Goal: Task Accomplishment & Management: Manage account settings

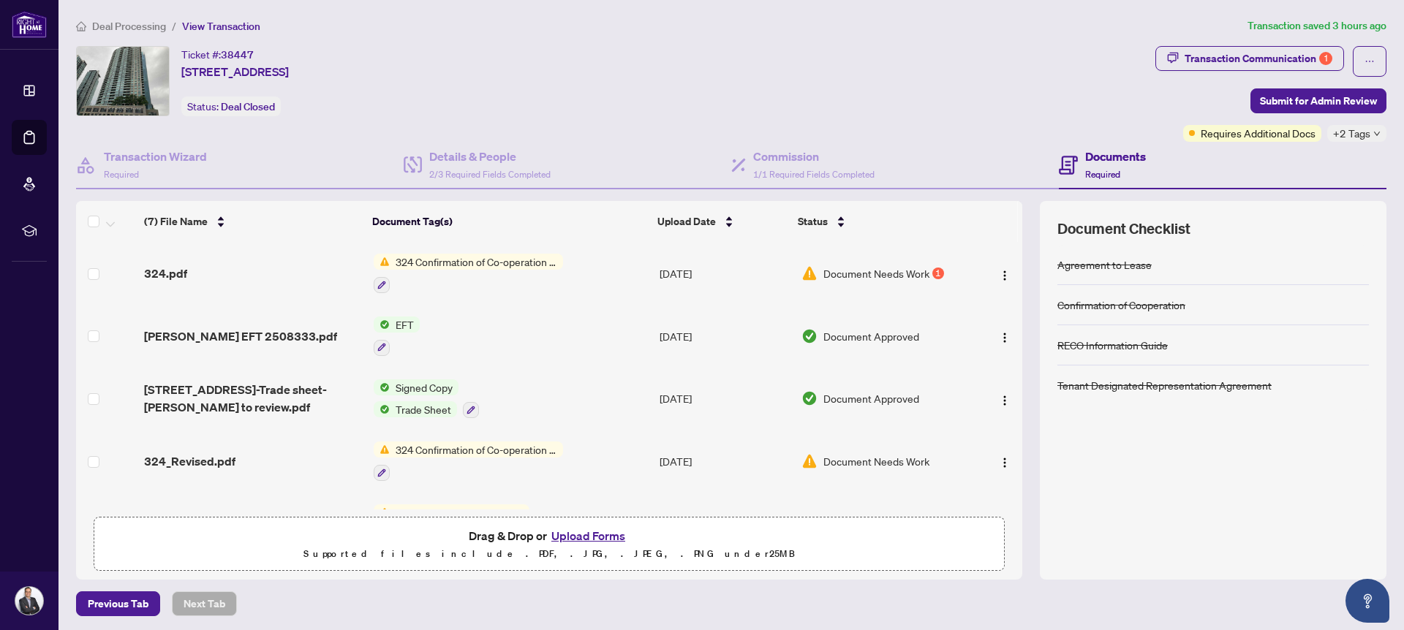
click at [527, 451] on span "324 Confirmation of Co-operation and Representation - Tenant/Landlord" at bounding box center [476, 450] width 173 height 16
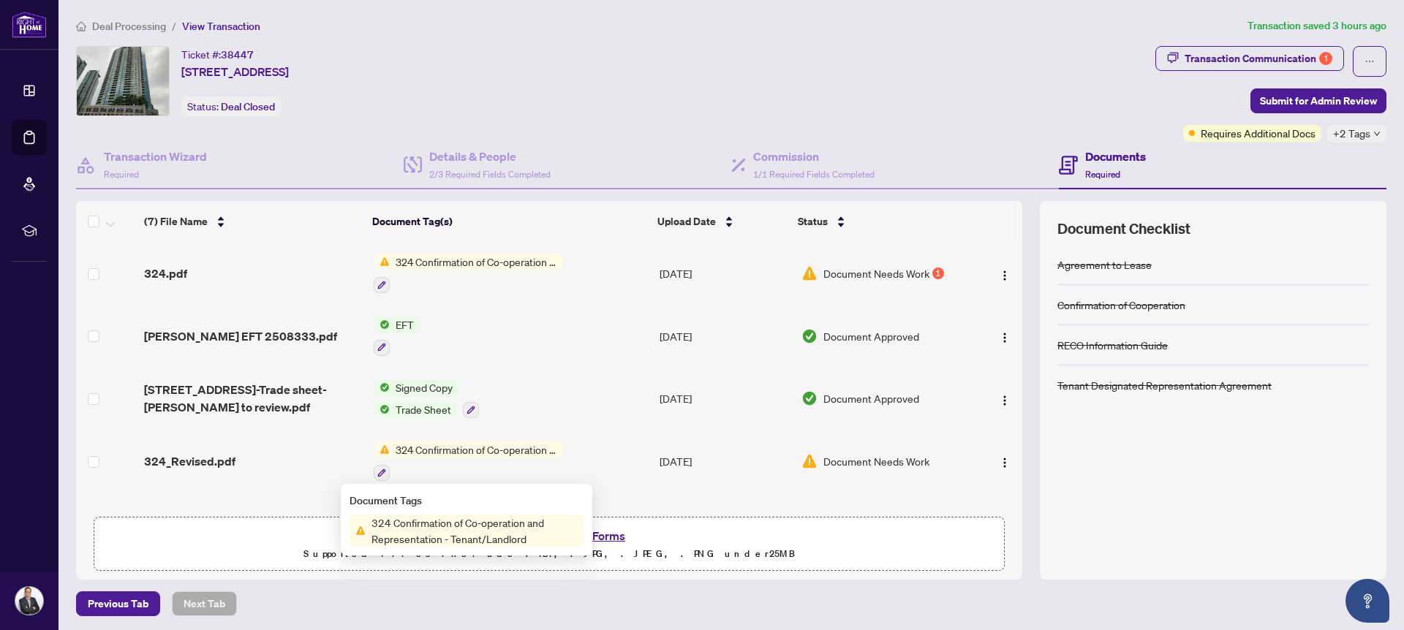
click at [495, 532] on span "324 Confirmation of Co-operation and Representation - Tenant/Landlord" at bounding box center [475, 531] width 218 height 32
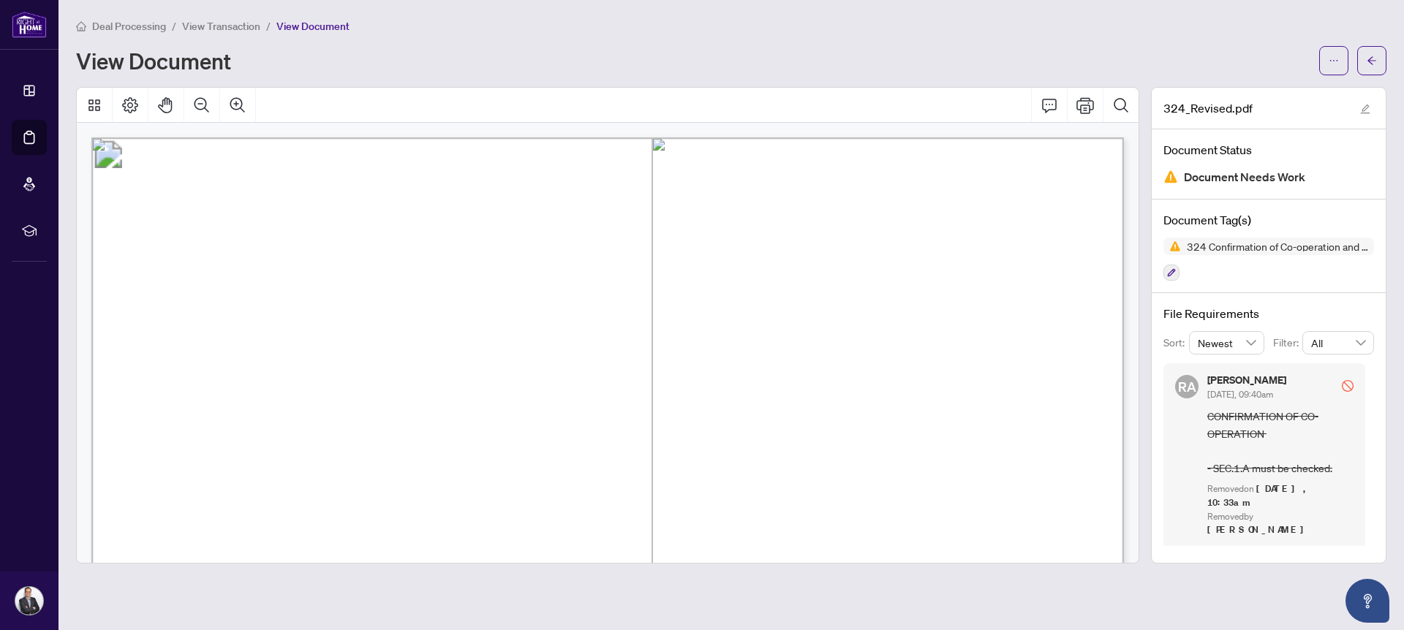
click at [1259, 171] on span "Document Needs Work" at bounding box center [1244, 177] width 121 height 20
click at [1340, 51] on button "button" at bounding box center [1333, 60] width 29 height 29
click at [1244, 49] on div "View Document" at bounding box center [693, 60] width 1234 height 23
click at [1379, 63] on button "button" at bounding box center [1371, 60] width 29 height 29
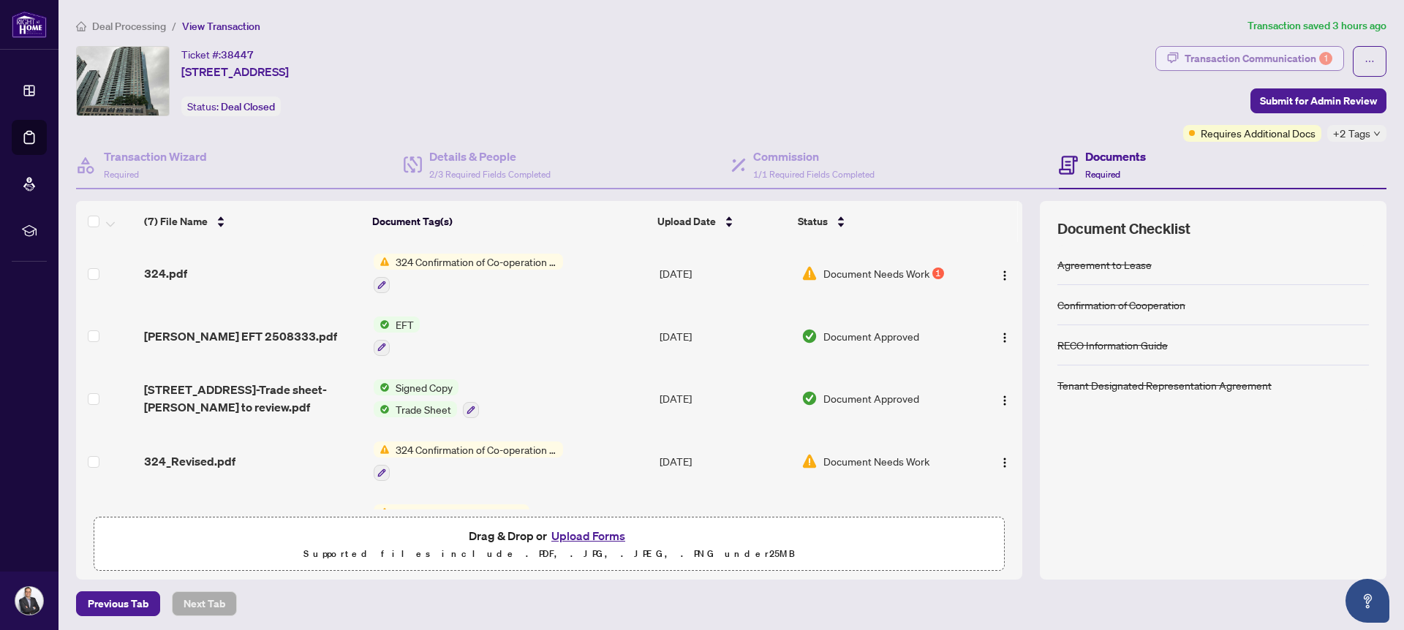
click at [1278, 50] on div "Transaction Communication 1" at bounding box center [1259, 58] width 148 height 23
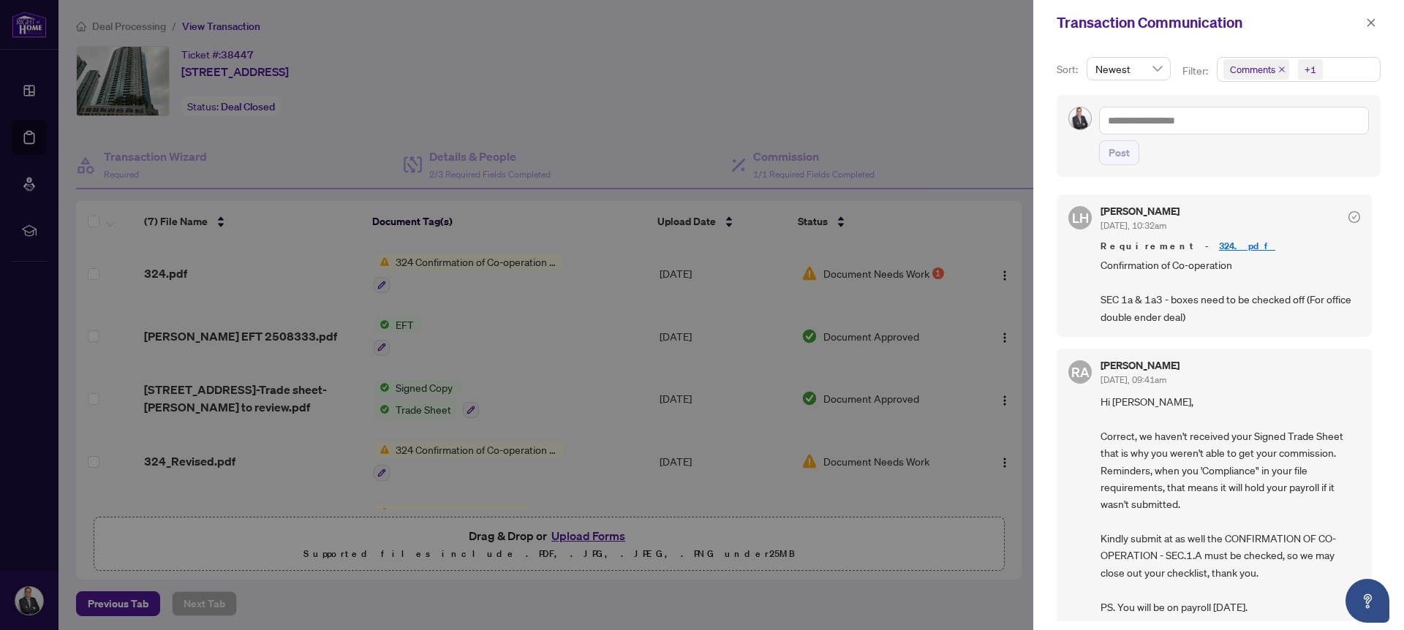
click at [923, 168] on div at bounding box center [702, 315] width 1404 height 630
click at [502, 279] on div at bounding box center [702, 315] width 1404 height 630
click at [486, 265] on div at bounding box center [702, 315] width 1404 height 630
click at [308, 245] on div at bounding box center [702, 315] width 1404 height 630
click at [1367, 20] on icon "close" at bounding box center [1371, 23] width 10 height 10
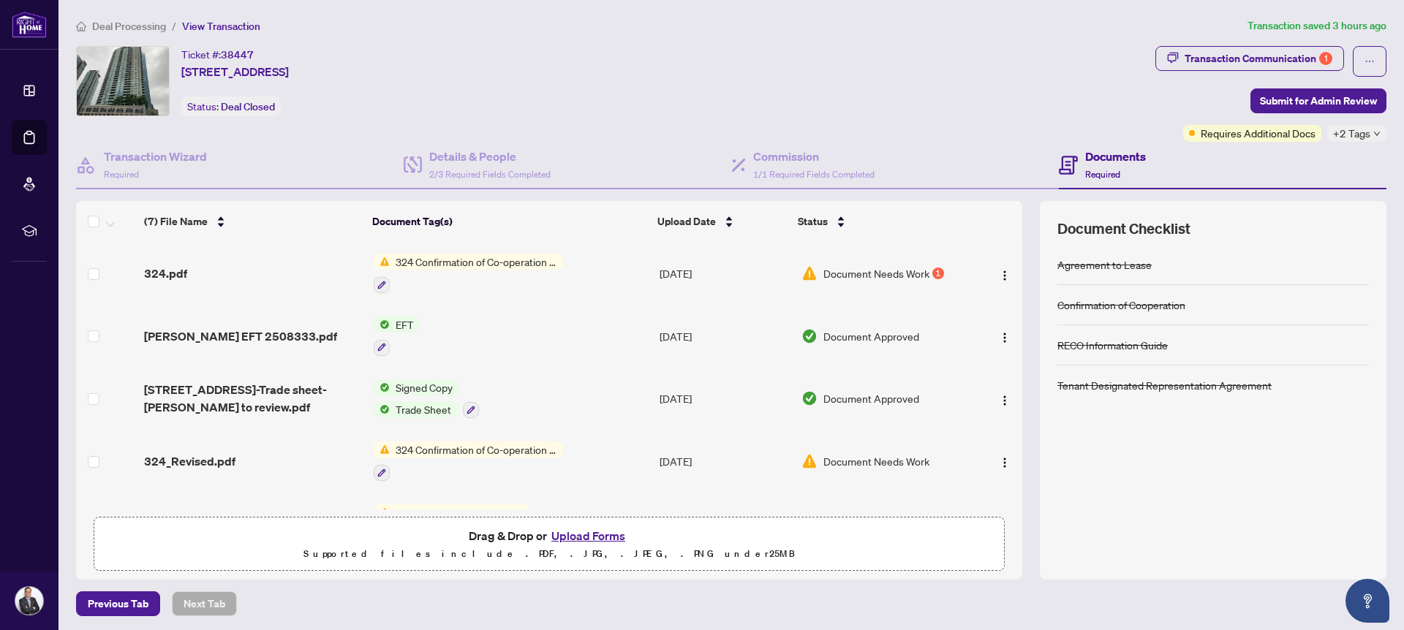
click at [537, 263] on span "324 Confirmation of Co-operation and Representation - Tenant/Landlord" at bounding box center [476, 262] width 173 height 16
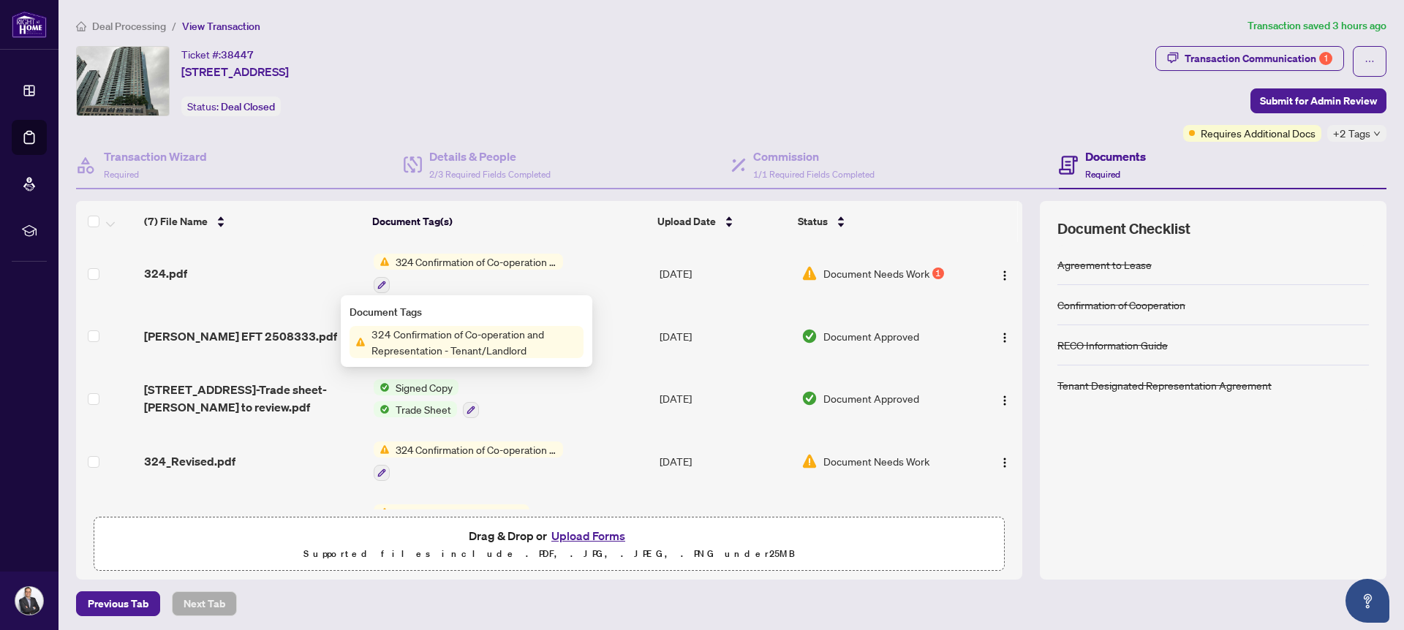
click at [610, 276] on td "324 Confirmation of Co-operation and Representation - Tenant/Landlord" at bounding box center [511, 273] width 286 height 63
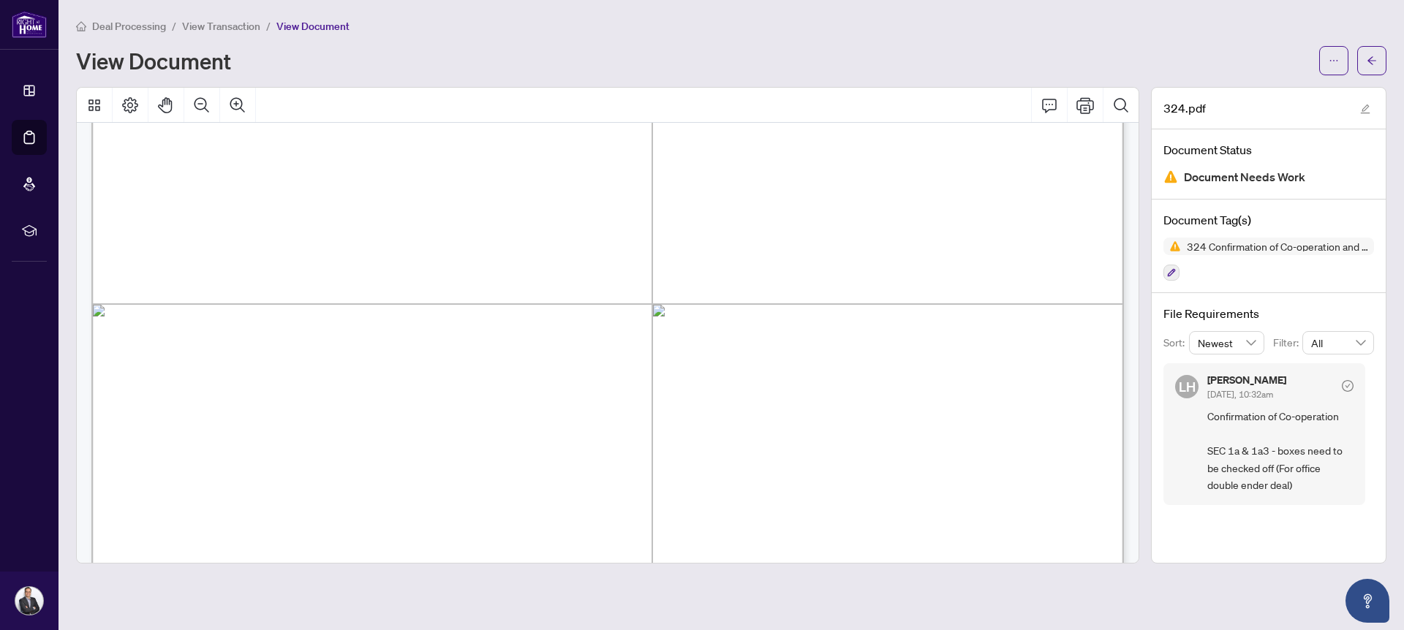
scroll to position [139, 0]
click at [1362, 62] on button "button" at bounding box center [1371, 60] width 29 height 29
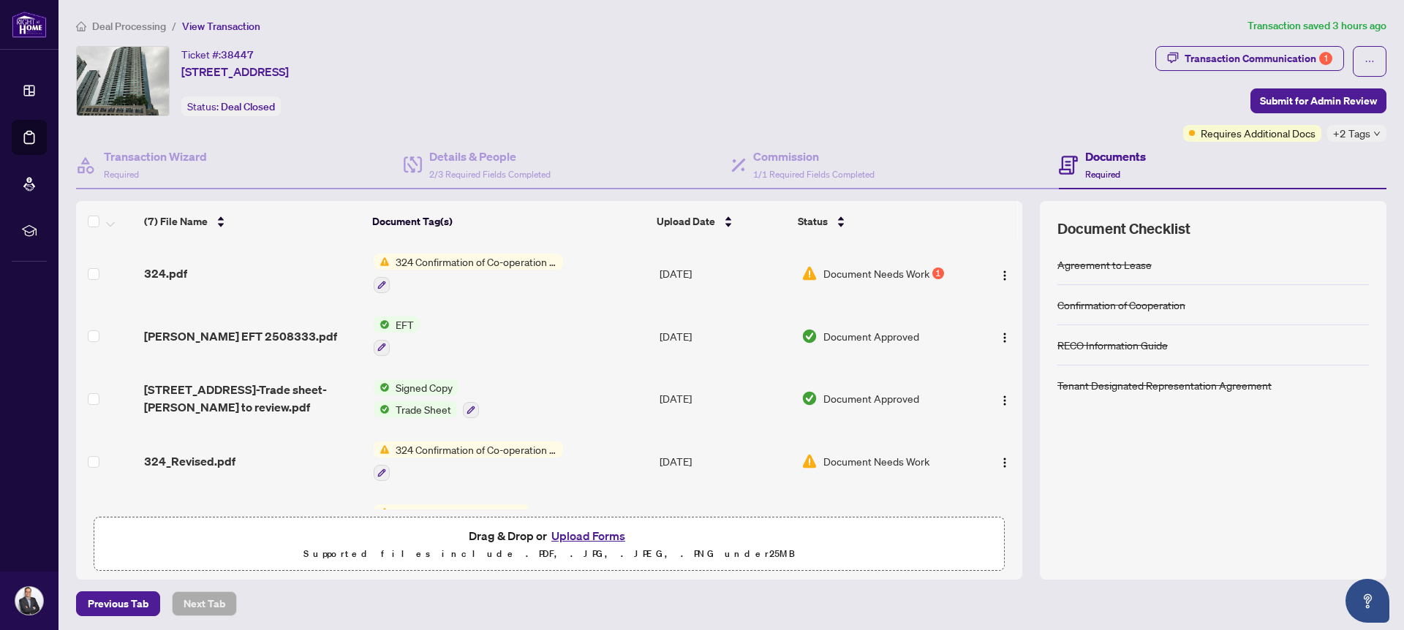
click at [271, 282] on td "324.pdf" at bounding box center [252, 273] width 229 height 63
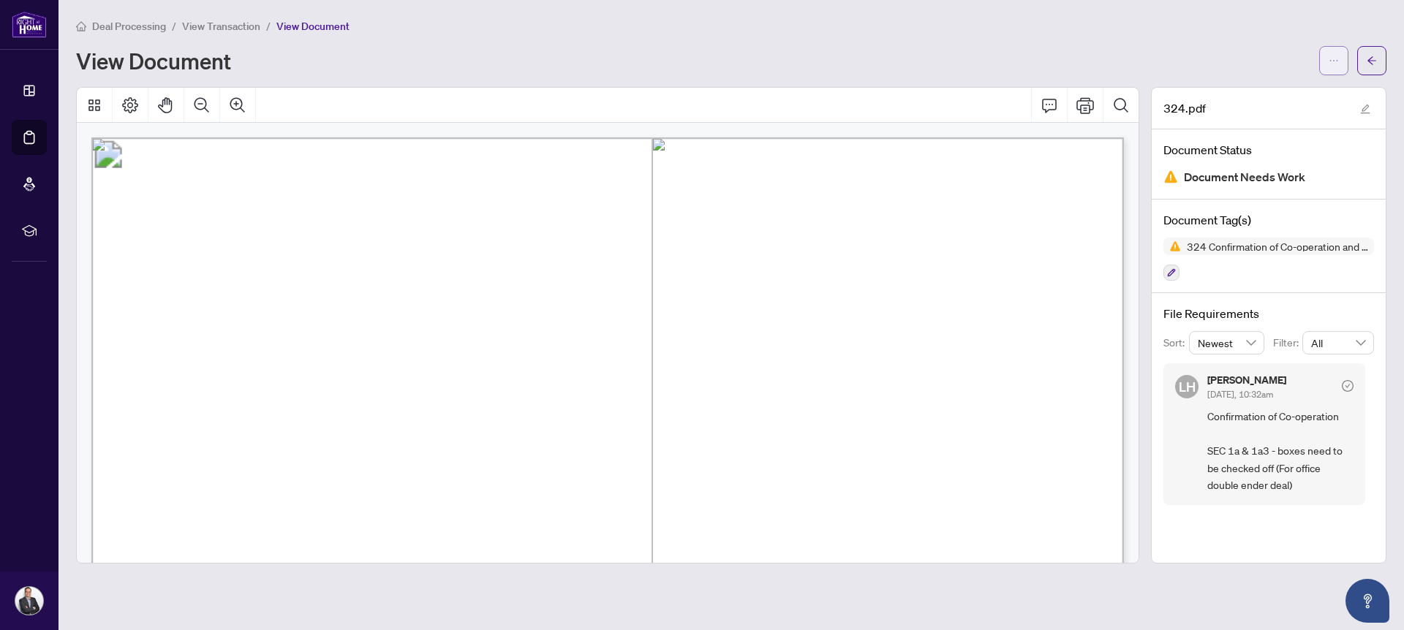
click at [1343, 58] on button "button" at bounding box center [1333, 60] width 29 height 29
click at [1305, 101] on ul "Download Manage Document Tags Document Permissions Rename Archive" at bounding box center [1281, 139] width 135 height 123
click at [1302, 99] on span "Download" at bounding box center [1281, 92] width 111 height 16
click at [529, 72] on div "View Document" at bounding box center [731, 60] width 1310 height 29
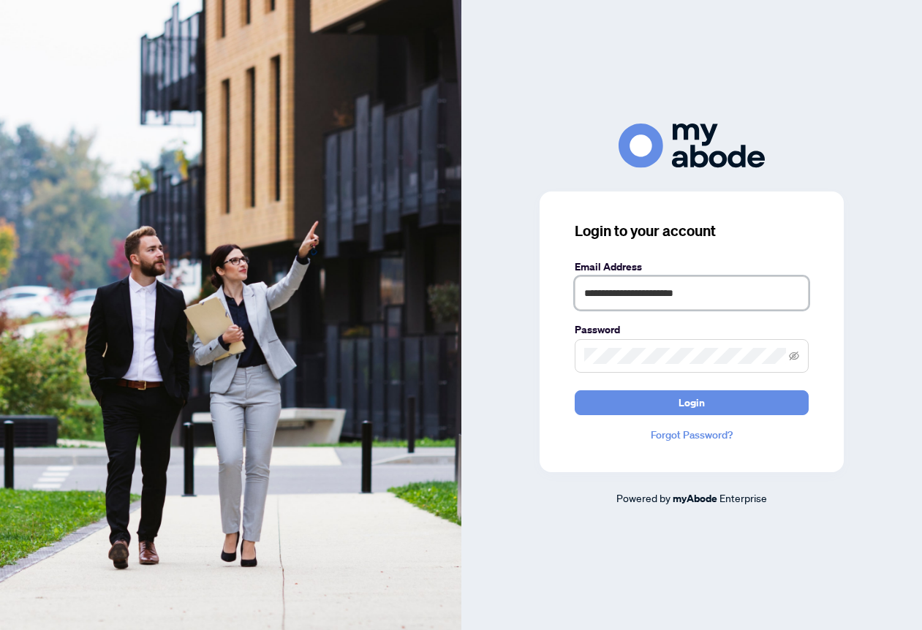
type input "**********"
click at [691, 402] on button "Login" at bounding box center [692, 403] width 234 height 25
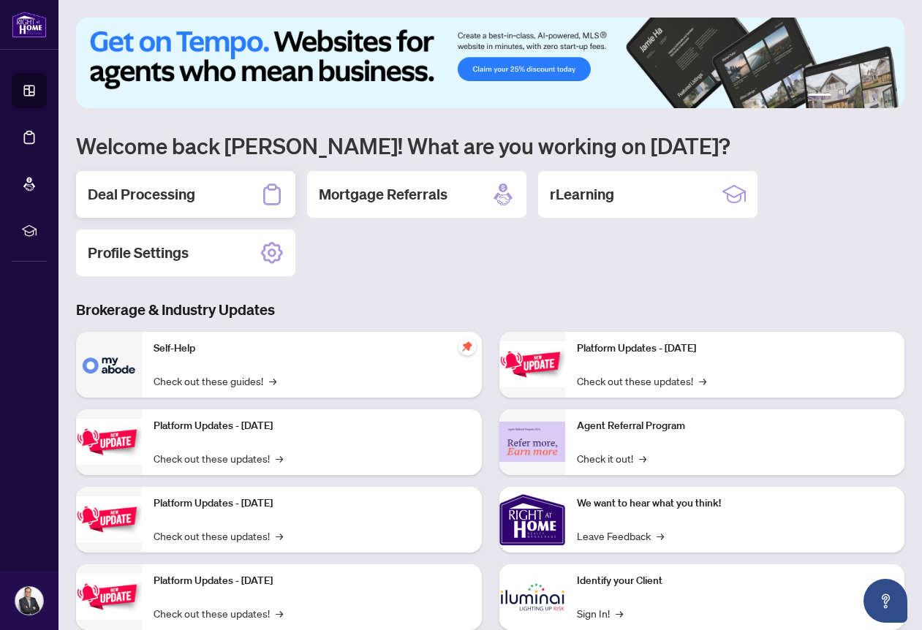
click at [195, 201] on h2 "Deal Processing" at bounding box center [141, 194] width 107 height 20
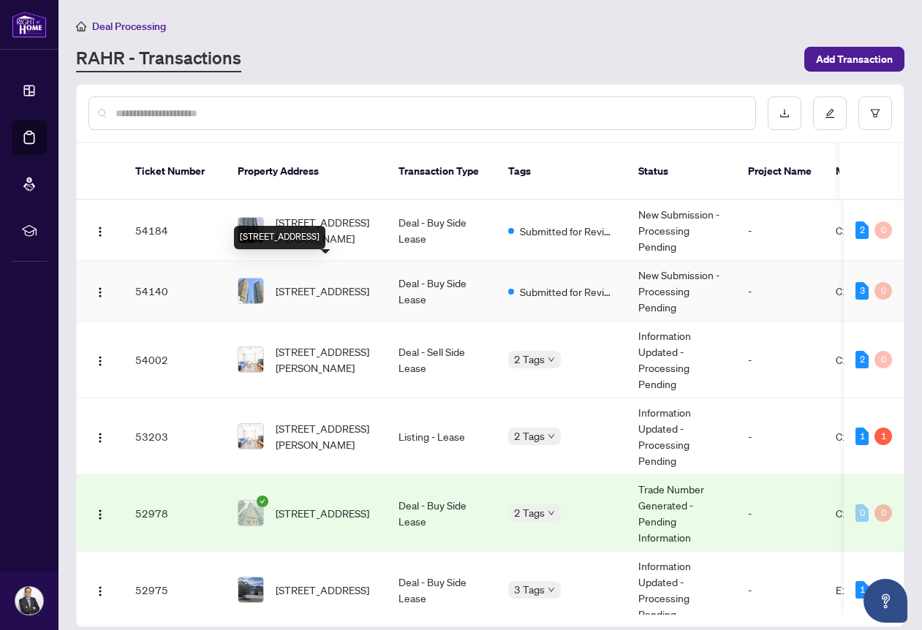
click at [369, 283] on span "4007-125 Blue Jays Way, Toronto, Ontario M5V 0N5, Canada" at bounding box center [323, 291] width 94 height 16
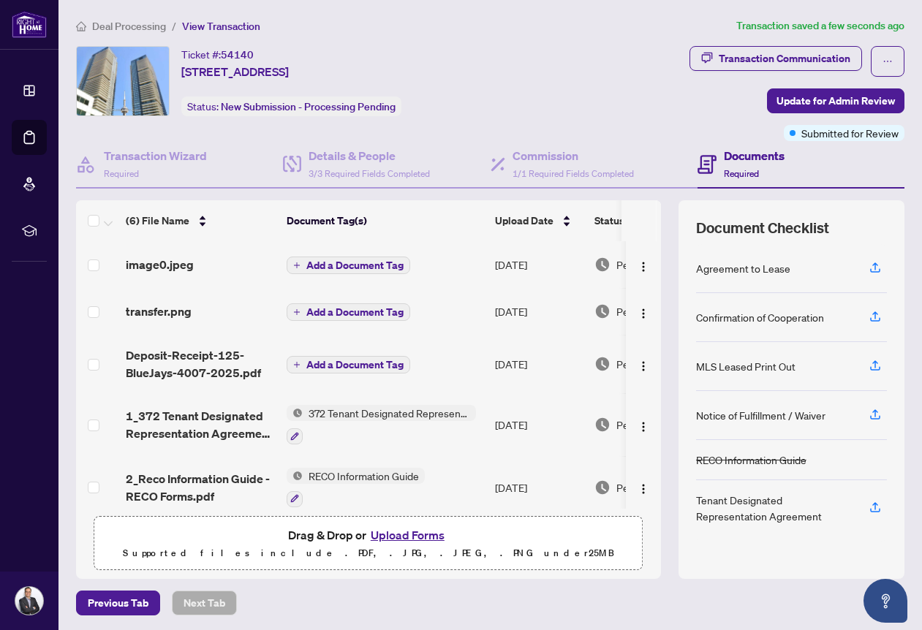
click at [349, 361] on span "Add a Document Tag" at bounding box center [354, 365] width 97 height 10
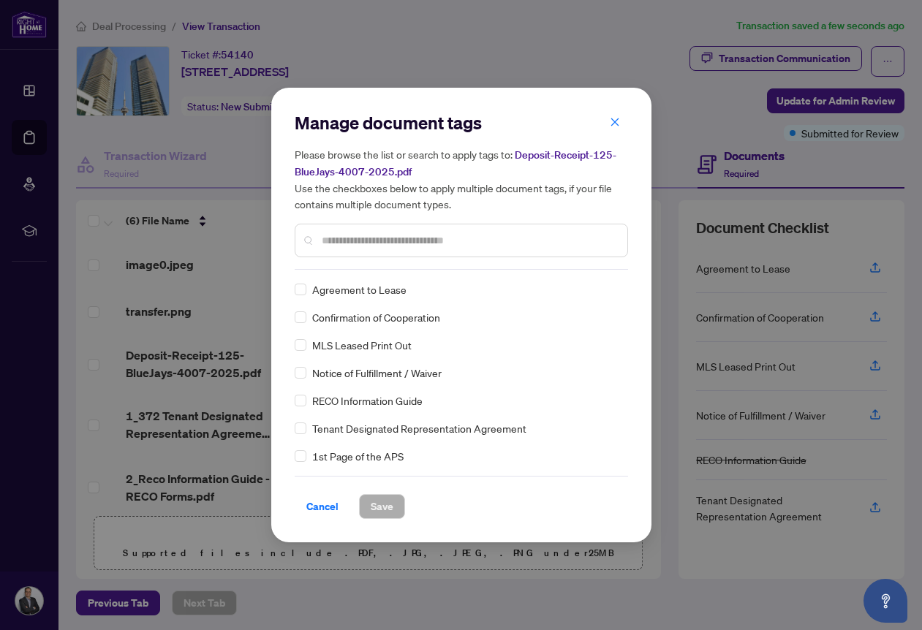
click at [395, 245] on input "text" at bounding box center [469, 241] width 294 height 16
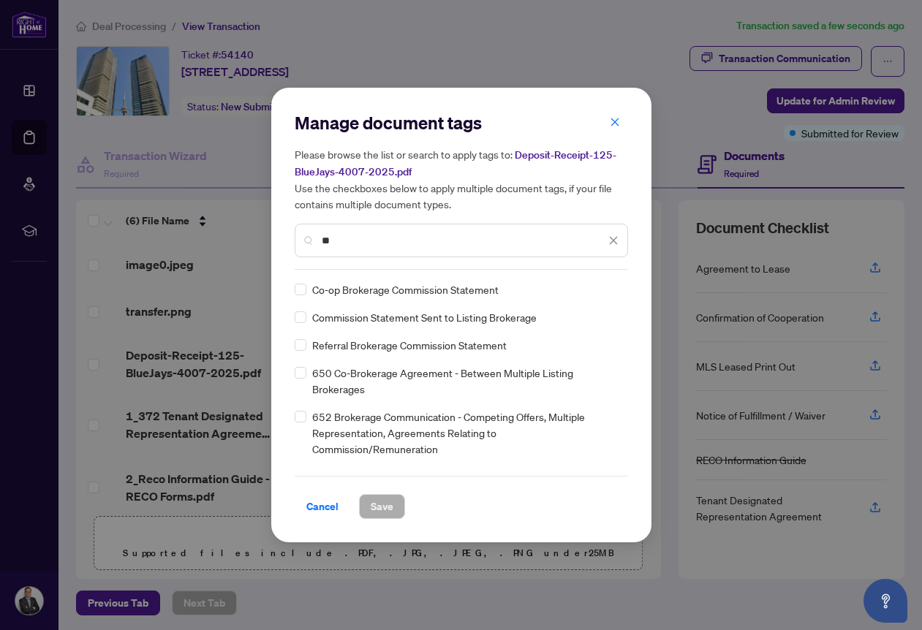
type input "*"
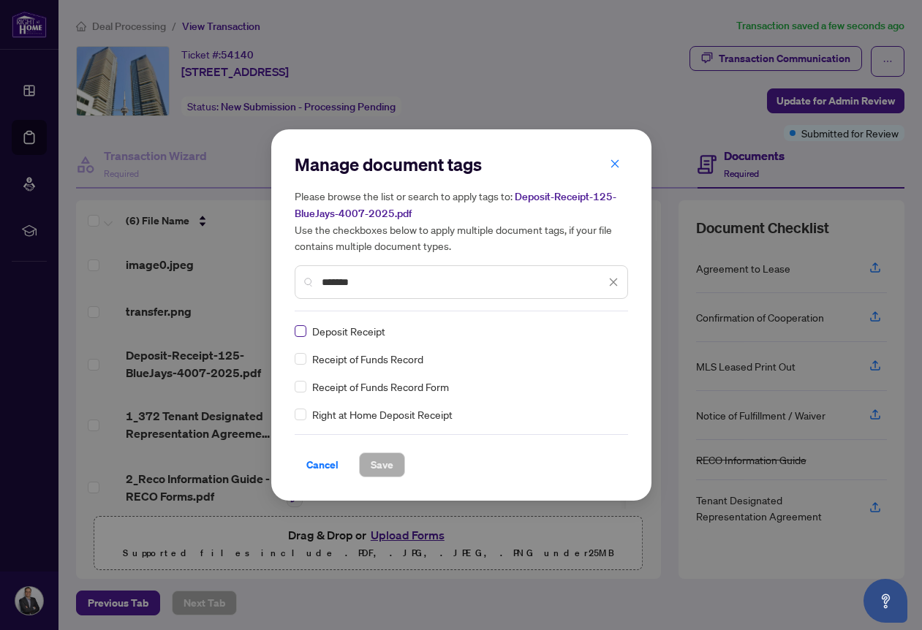
type input "*******"
click at [393, 470] on button "Save" at bounding box center [382, 465] width 46 height 25
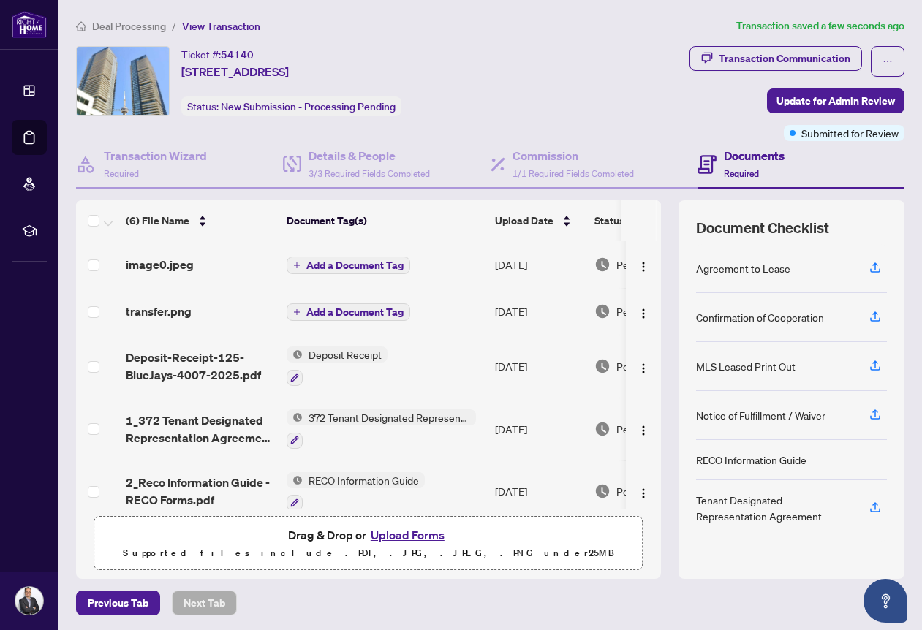
click at [360, 263] on span "Add a Document Tag" at bounding box center [354, 265] width 97 height 10
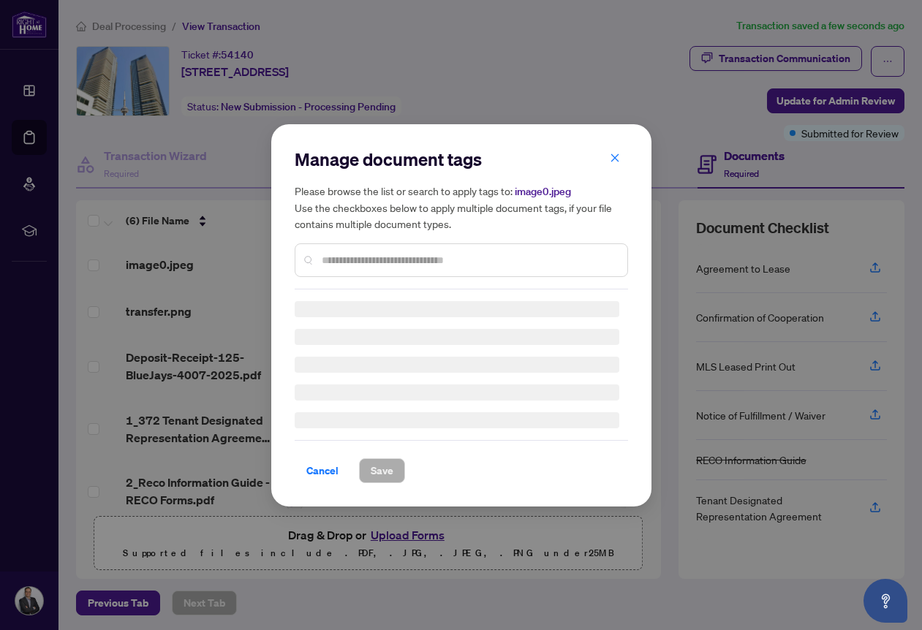
click at [375, 251] on div at bounding box center [461, 261] width 333 height 34
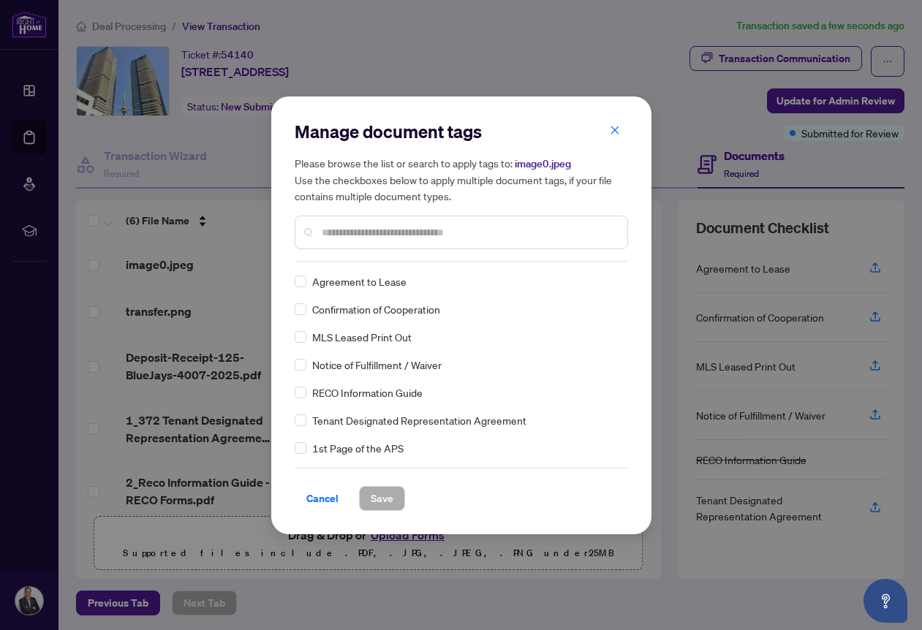
click at [363, 256] on div "Manage document tags Please browse the list or search to apply tags to: image0.…" at bounding box center [461, 191] width 333 height 142
click at [381, 233] on input "text" at bounding box center [469, 233] width 294 height 16
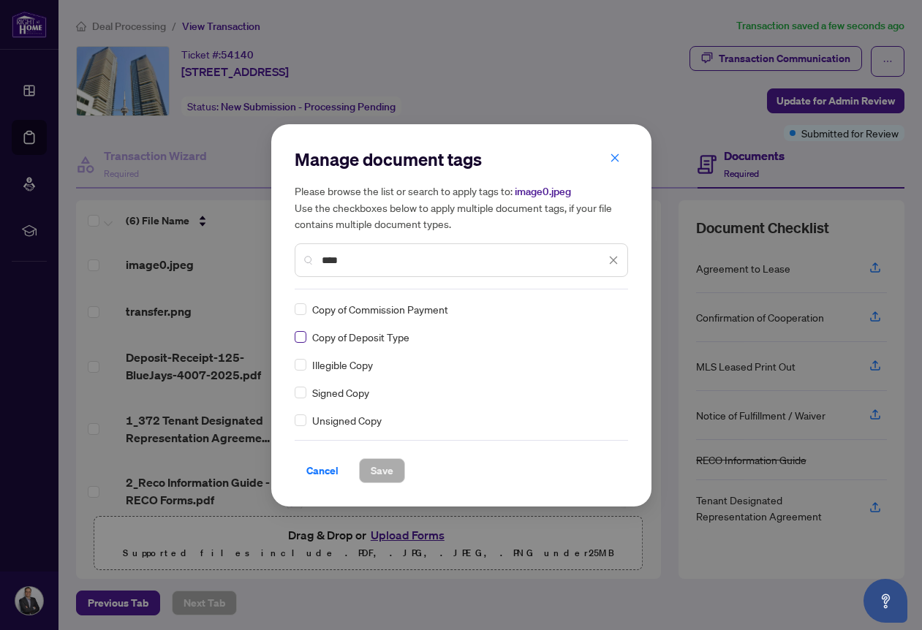
type input "****"
click at [303, 335] on span at bounding box center [301, 337] width 12 height 12
click at [386, 472] on span "Save" at bounding box center [382, 470] width 23 height 23
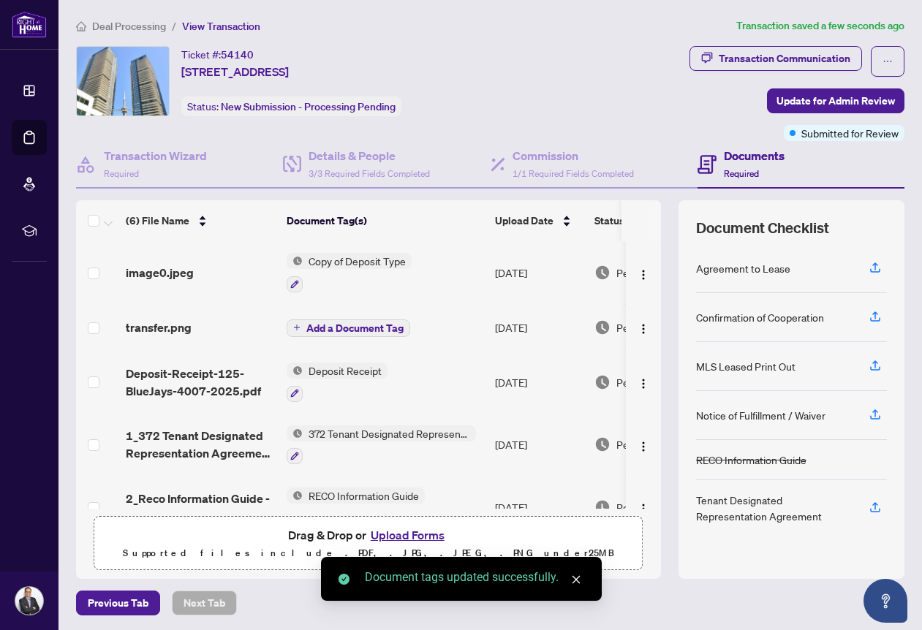
click at [333, 332] on span "Add a Document Tag" at bounding box center [354, 328] width 97 height 10
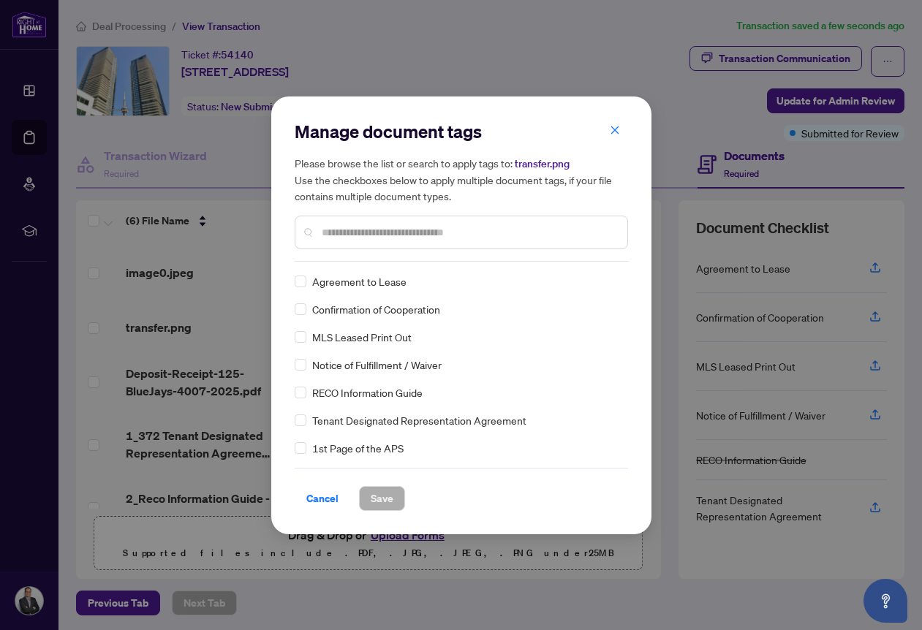
click at [343, 235] on input "text" at bounding box center [469, 233] width 294 height 16
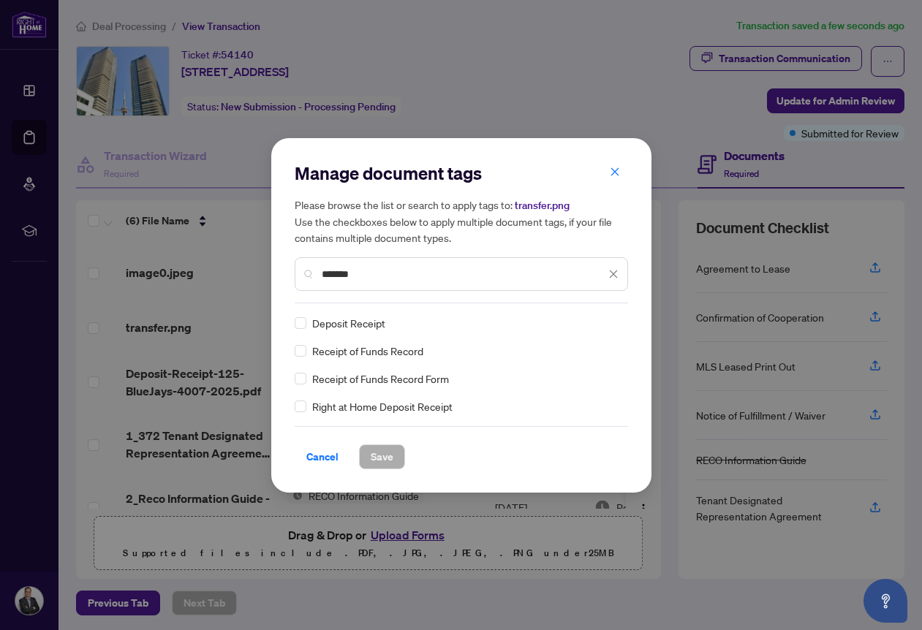
click at [327, 271] on input "*******" at bounding box center [464, 274] width 284 height 16
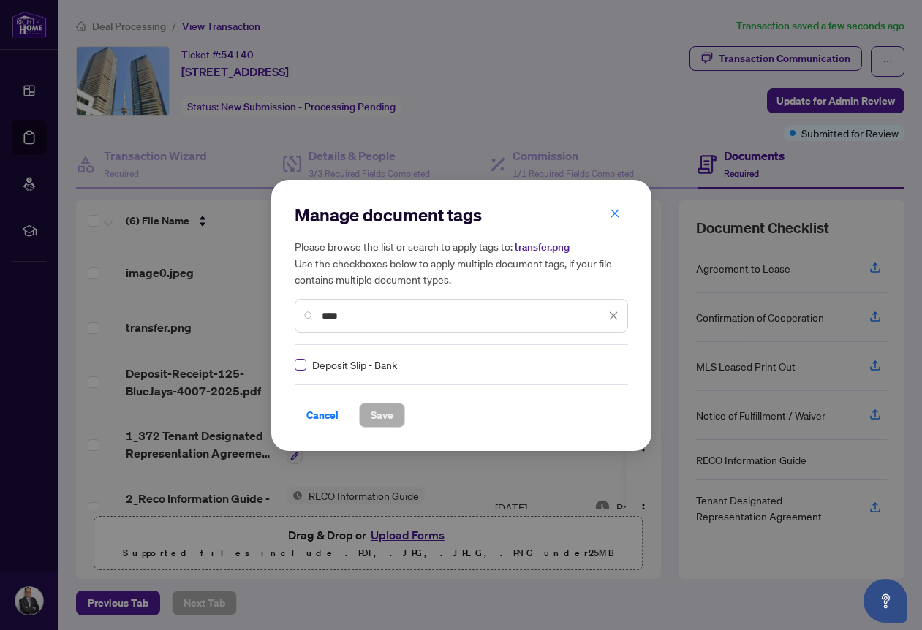
type input "****"
click at [303, 366] on span at bounding box center [301, 365] width 12 height 12
click at [386, 410] on span "Save" at bounding box center [382, 415] width 23 height 23
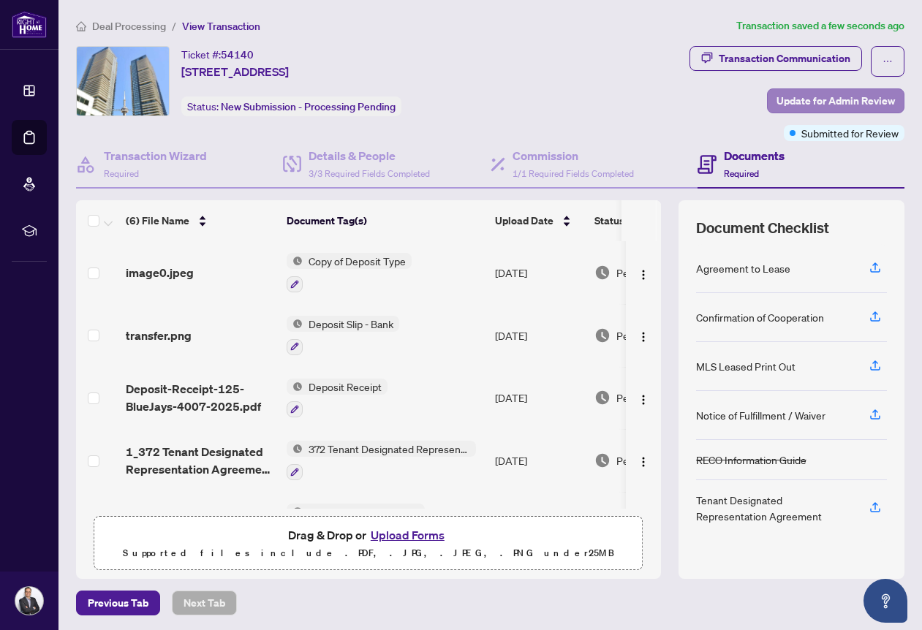
click at [852, 97] on span "Update for Admin Review" at bounding box center [836, 100] width 118 height 23
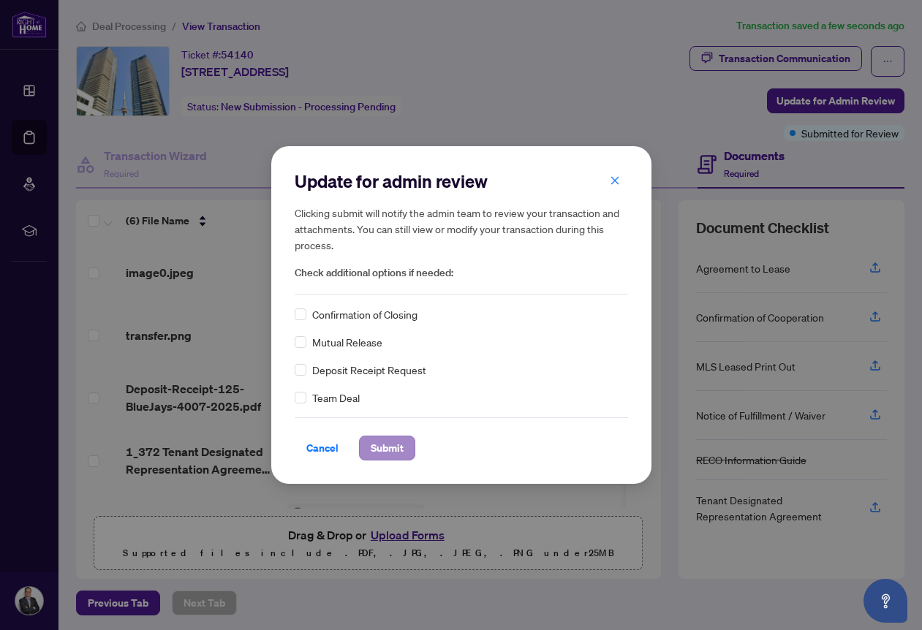
click at [396, 451] on span "Submit" at bounding box center [387, 448] width 33 height 23
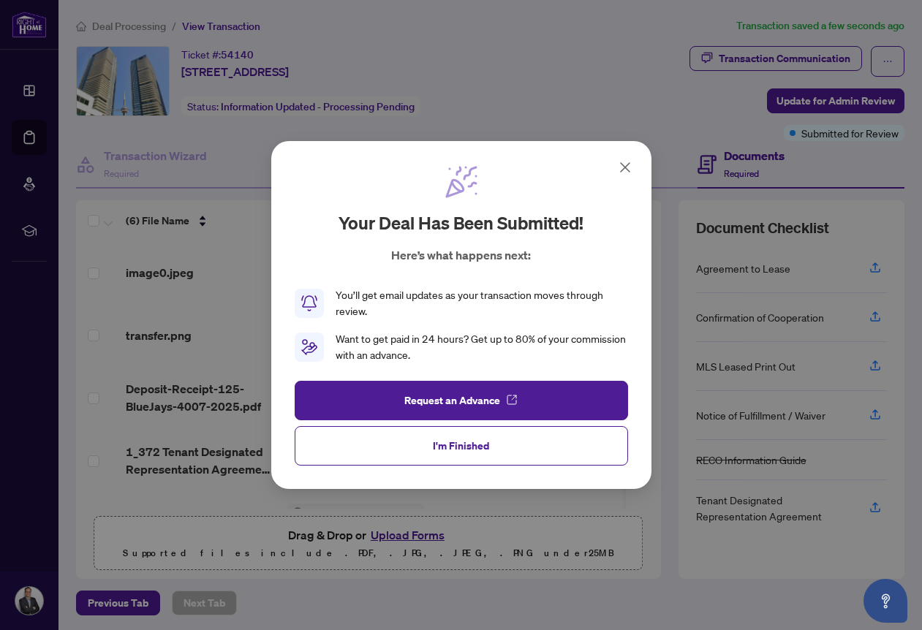
click at [480, 442] on span "I'm Finished" at bounding box center [461, 445] width 56 height 23
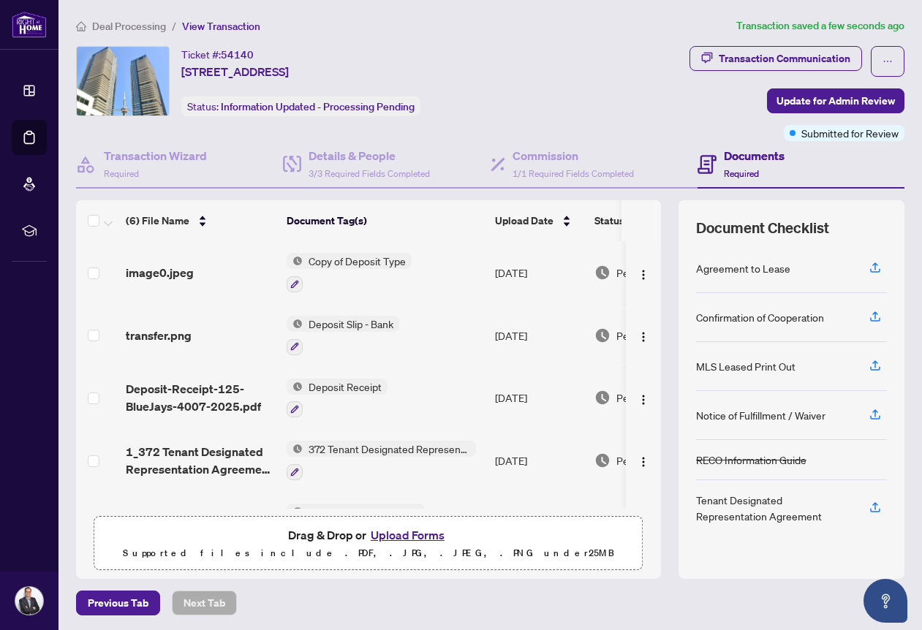
click at [149, 29] on span "Deal Processing" at bounding box center [129, 26] width 74 height 13
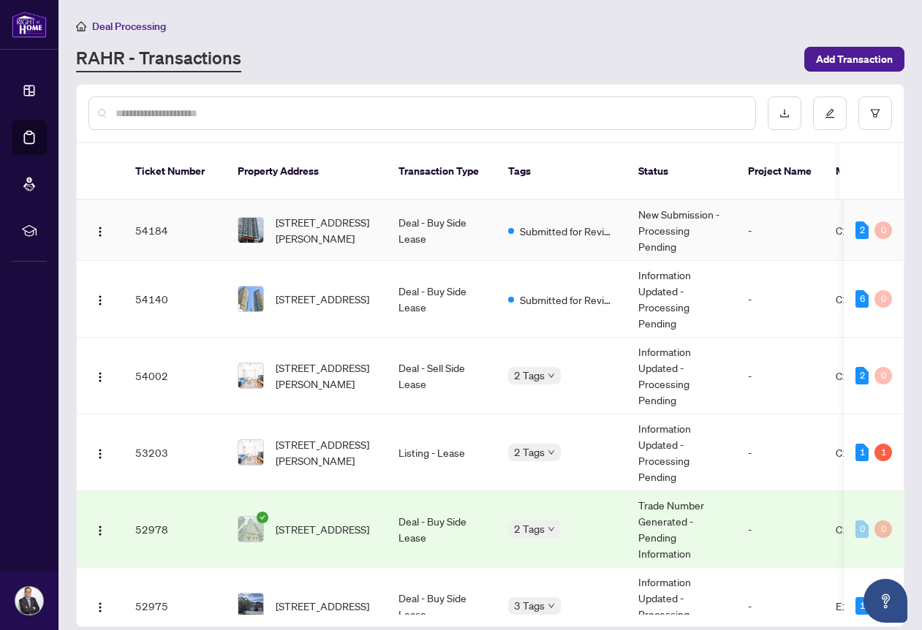
click at [371, 238] on td "903-25 Holly St, Toronto, Ontario M4S 0E3, Canada" at bounding box center [306, 230] width 161 height 61
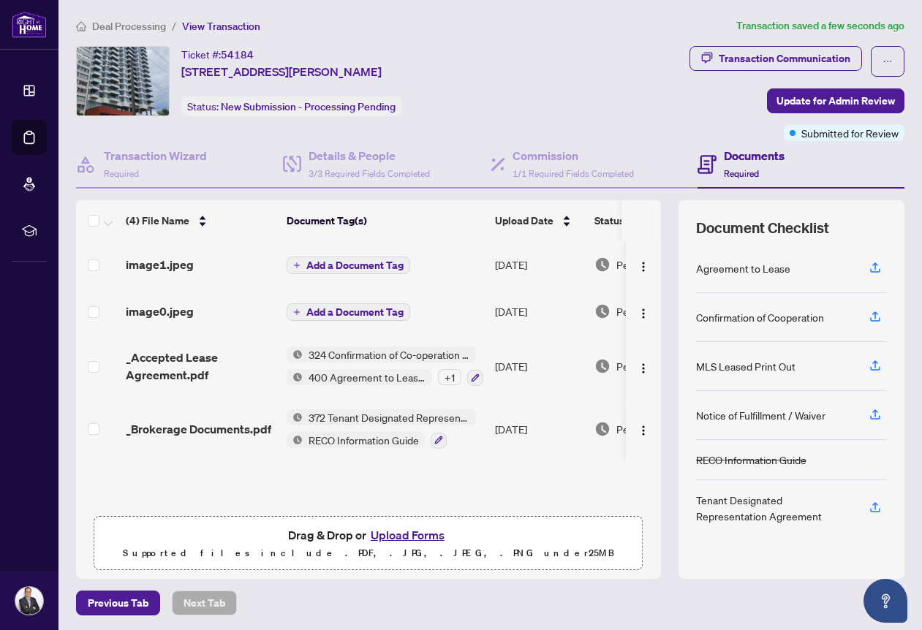
click at [360, 310] on span "Add a Document Tag" at bounding box center [354, 312] width 97 height 10
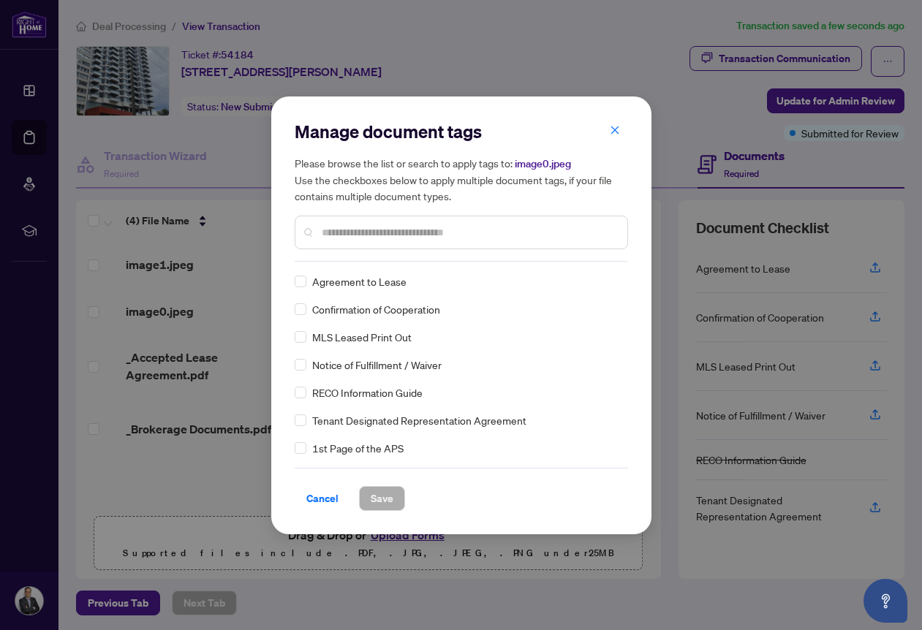
click at [355, 222] on div at bounding box center [461, 233] width 333 height 34
click at [366, 233] on input "text" at bounding box center [469, 233] width 294 height 16
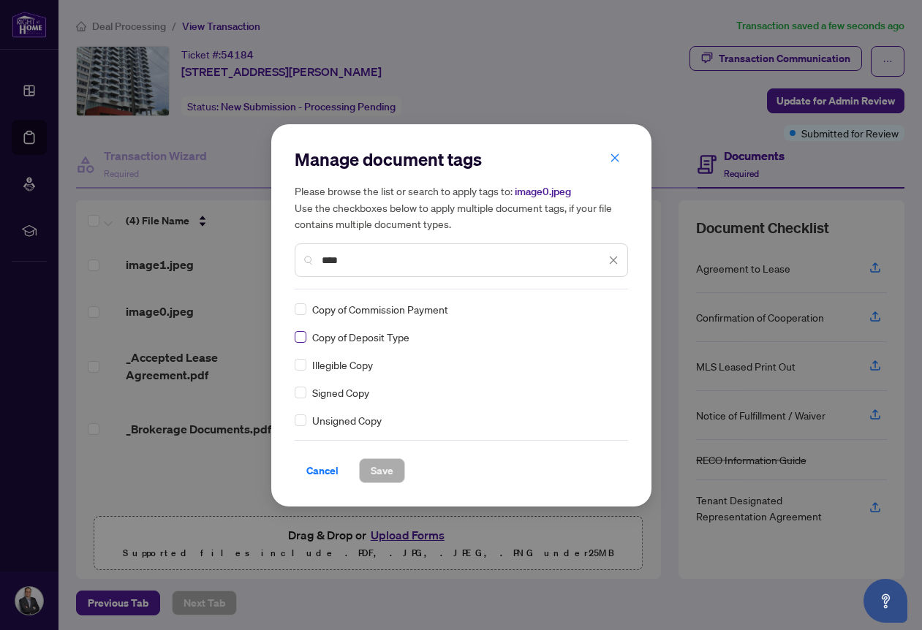
type input "****"
click at [306, 333] on span at bounding box center [301, 337] width 12 height 12
click at [390, 480] on span "Save" at bounding box center [382, 470] width 23 height 23
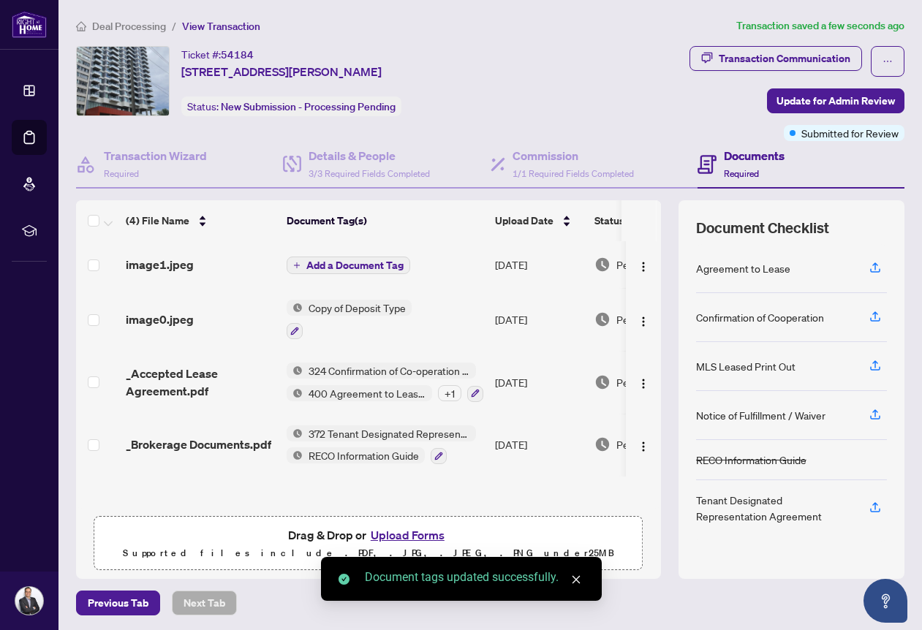
click at [333, 263] on span "Add a Document Tag" at bounding box center [354, 265] width 97 height 10
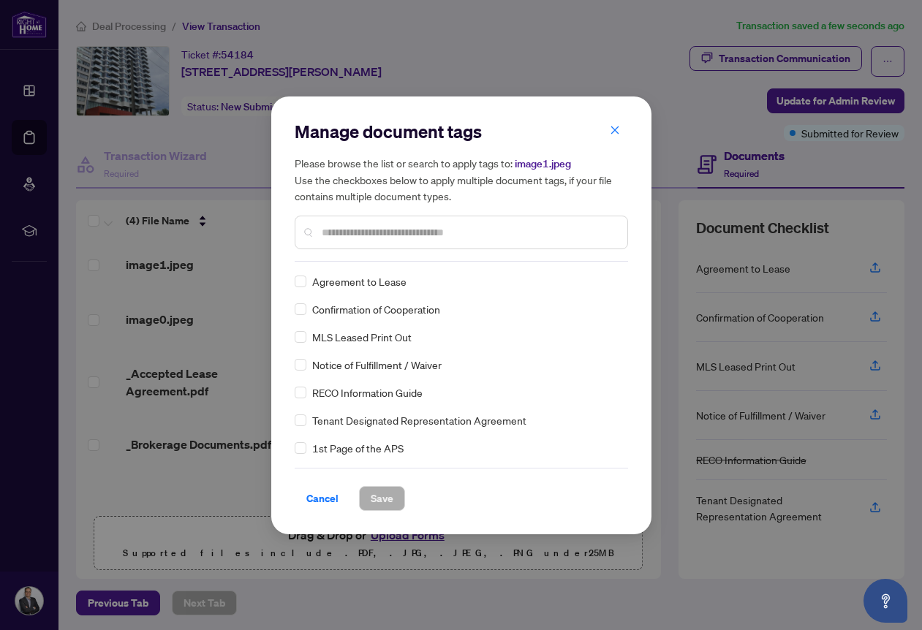
click at [358, 238] on input "text" at bounding box center [469, 233] width 294 height 16
type input "*******"
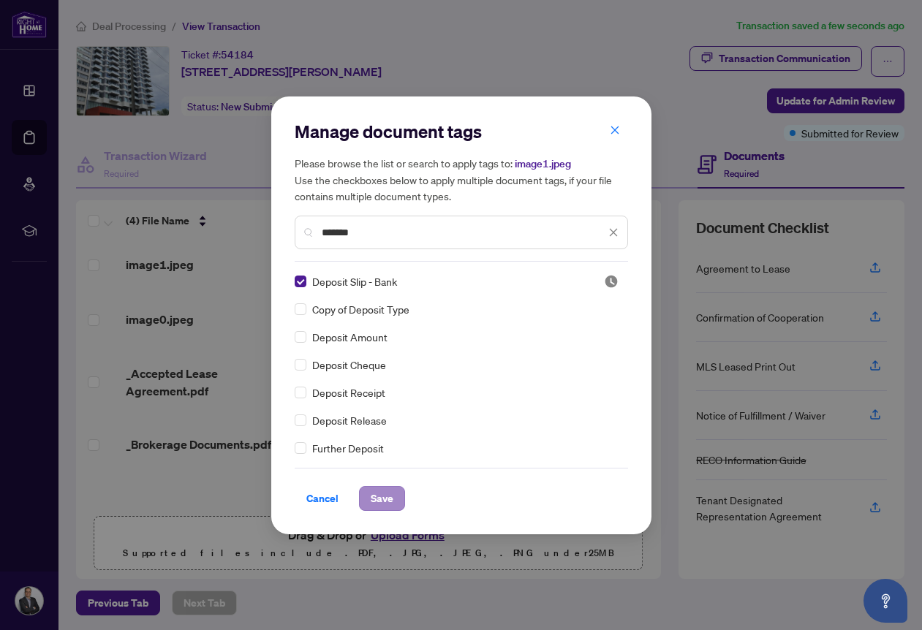
click at [384, 497] on span "Save" at bounding box center [382, 498] width 23 height 23
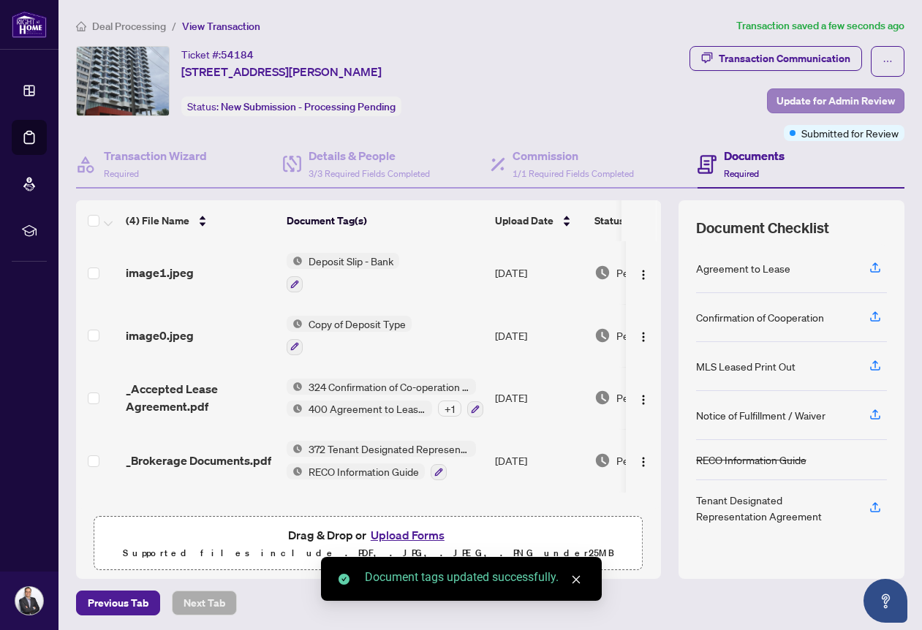
click at [806, 98] on span "Update for Admin Review" at bounding box center [836, 100] width 118 height 23
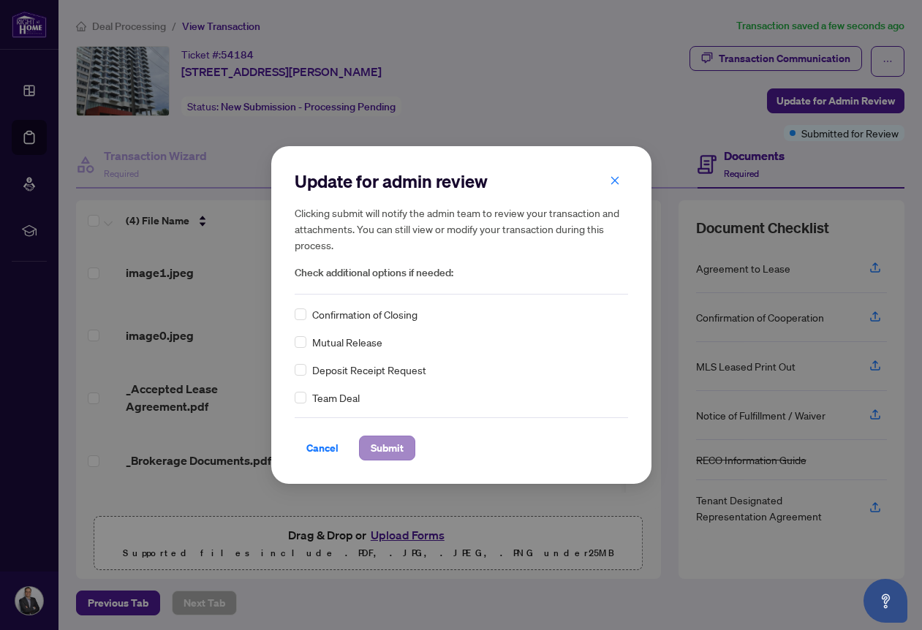
click at [393, 436] on button "Submit" at bounding box center [387, 448] width 56 height 25
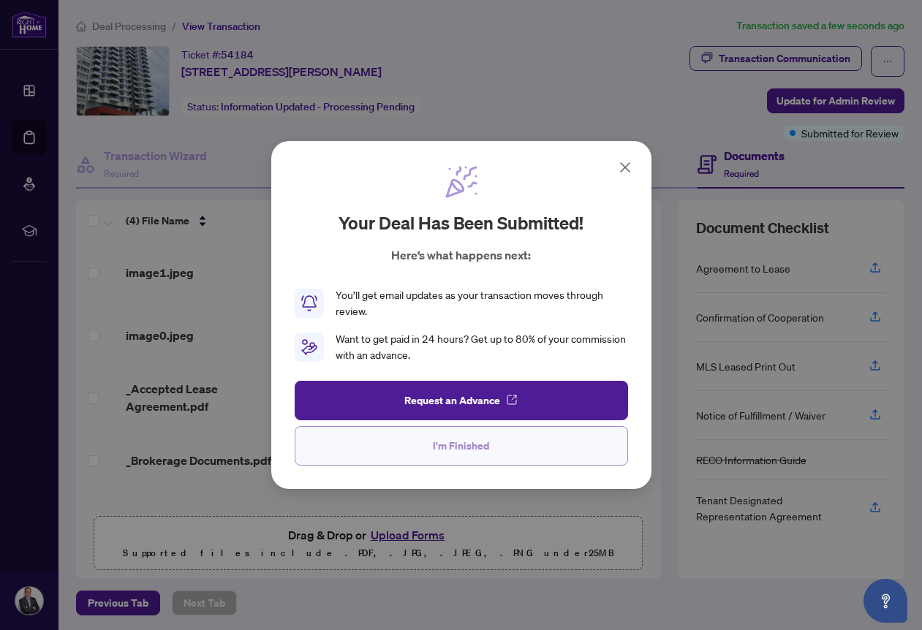
click at [421, 449] on button "I'm Finished" at bounding box center [461, 445] width 333 height 39
